Goal: Task Accomplishment & Management: Manage account settings

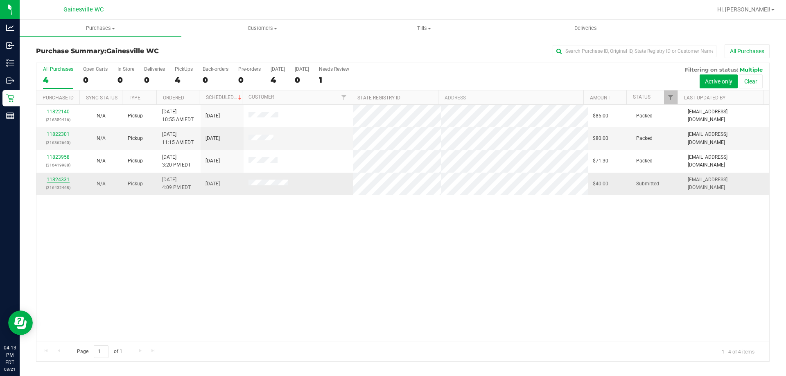
click at [59, 182] on link "11824331" at bounding box center [58, 180] width 23 height 6
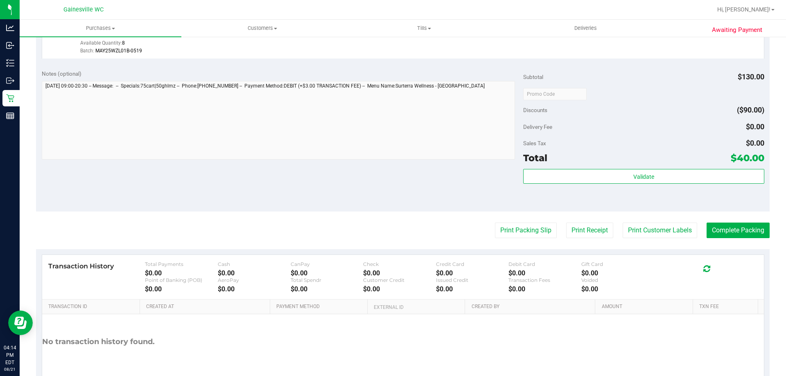
scroll to position [388, 0]
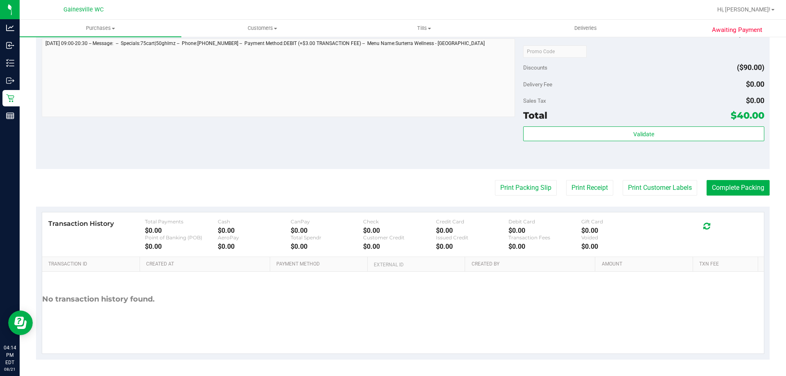
click at [557, 126] on div "Subtotal $130.00 Discounts ($90.00) Delivery Fee $0.00 Sales Tax $0.00 Total $4…" at bounding box center [644, 95] width 241 height 136
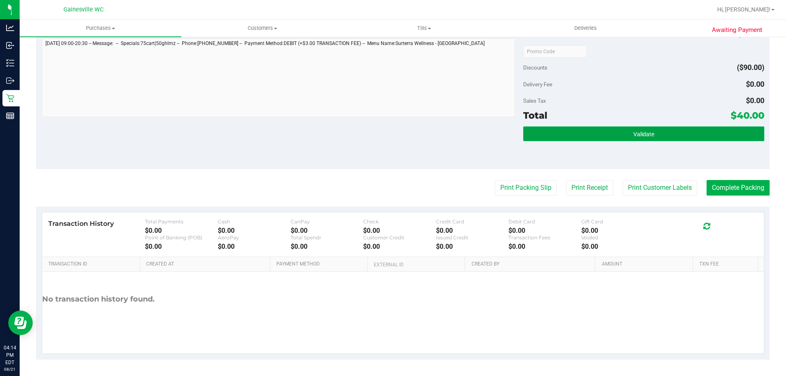
click at [550, 134] on button "Validate" at bounding box center [644, 134] width 241 height 15
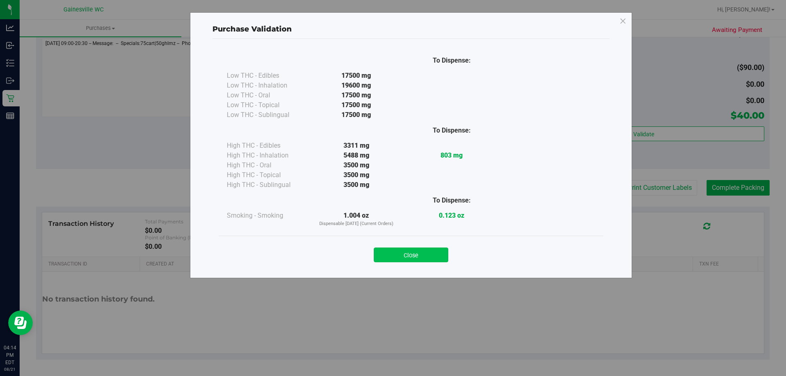
click at [408, 256] on button "Close" at bounding box center [411, 255] width 75 height 15
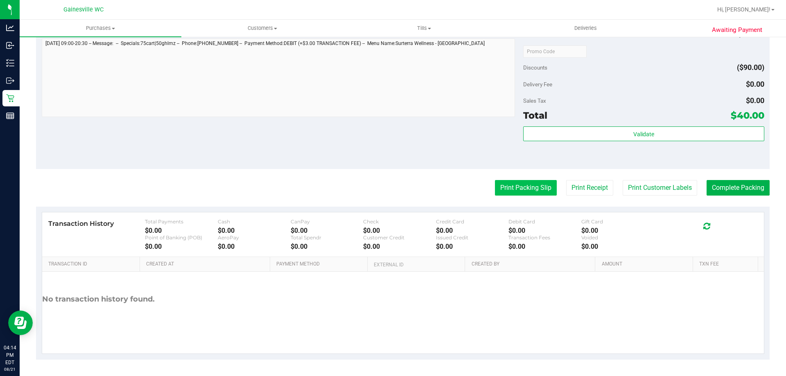
click at [532, 193] on button "Print Packing Slip" at bounding box center [526, 188] width 62 height 16
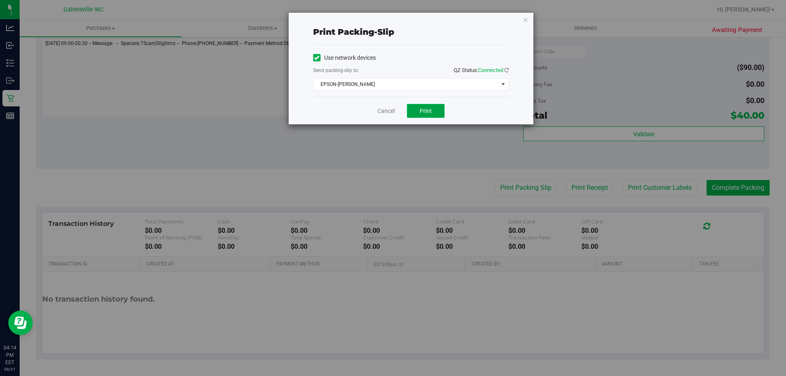
click at [430, 110] on span "Print" at bounding box center [426, 111] width 12 height 7
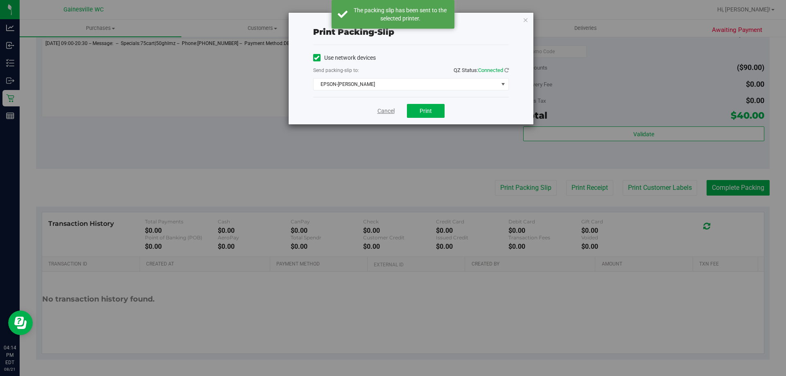
click at [385, 111] on link "Cancel" at bounding box center [386, 111] width 17 height 9
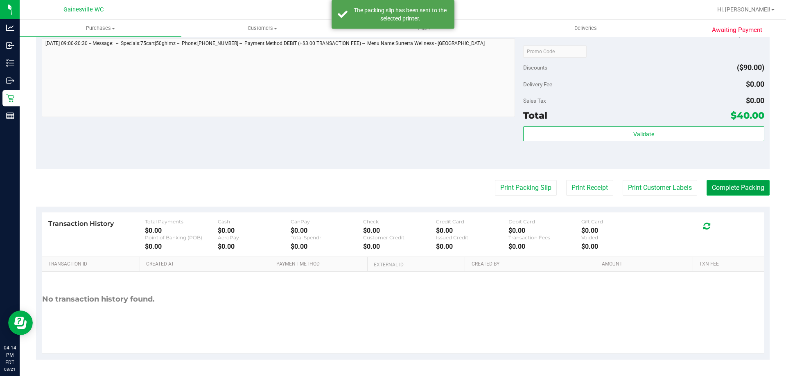
click at [713, 184] on button "Complete Packing" at bounding box center [738, 188] width 63 height 16
